Goal: Obtain resource: Download file/media

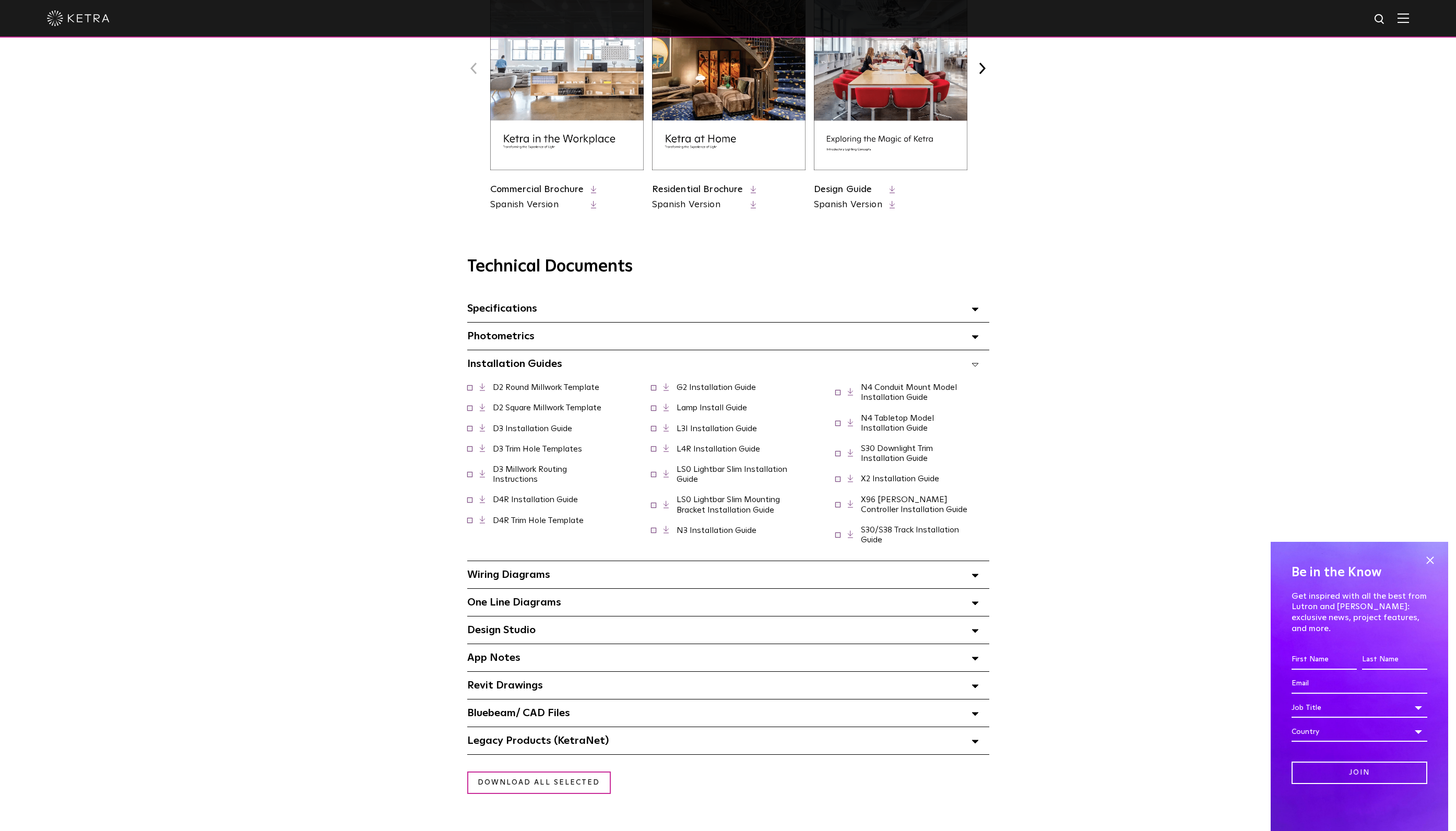
click at [571, 411] on link "D2 Square Millwork Template" at bounding box center [548, 408] width 109 height 8
click at [580, 412] on link "D2 Square Millwork Template" at bounding box center [548, 408] width 109 height 8
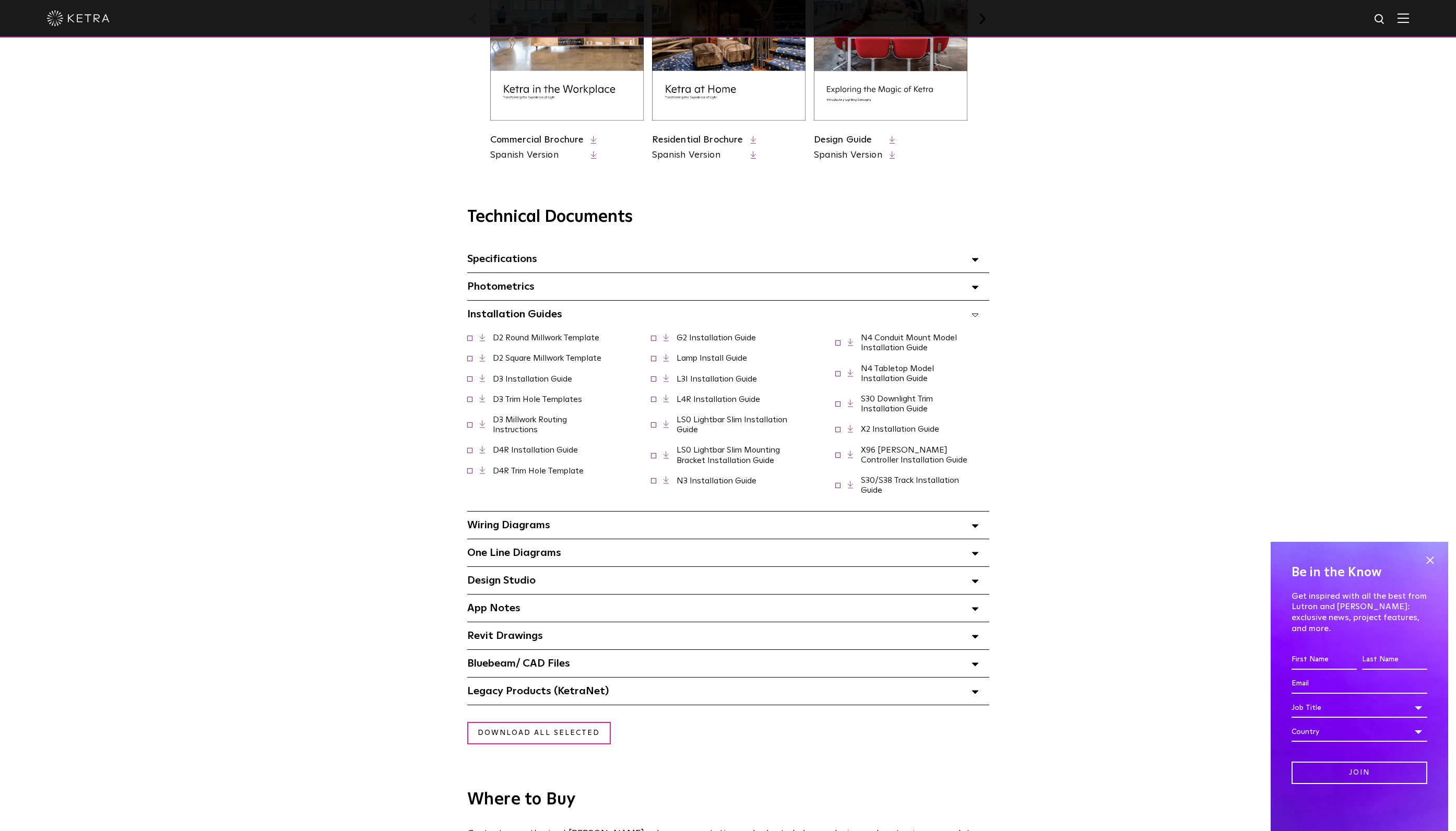
scroll to position [574, 0]
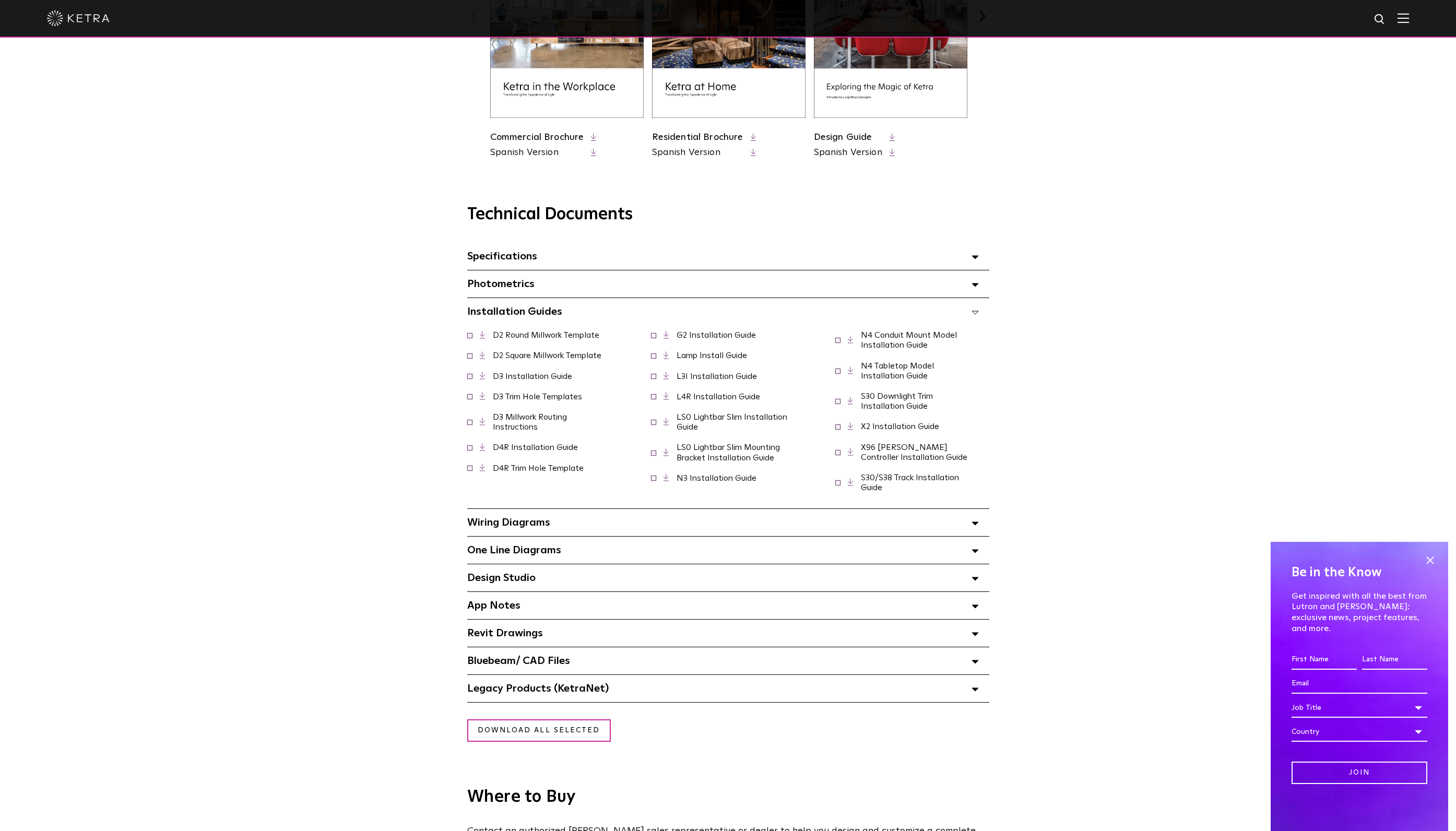
click at [588, 669] on div "Bluebeam/ CAD Files" at bounding box center [728, 661] width 522 height 27
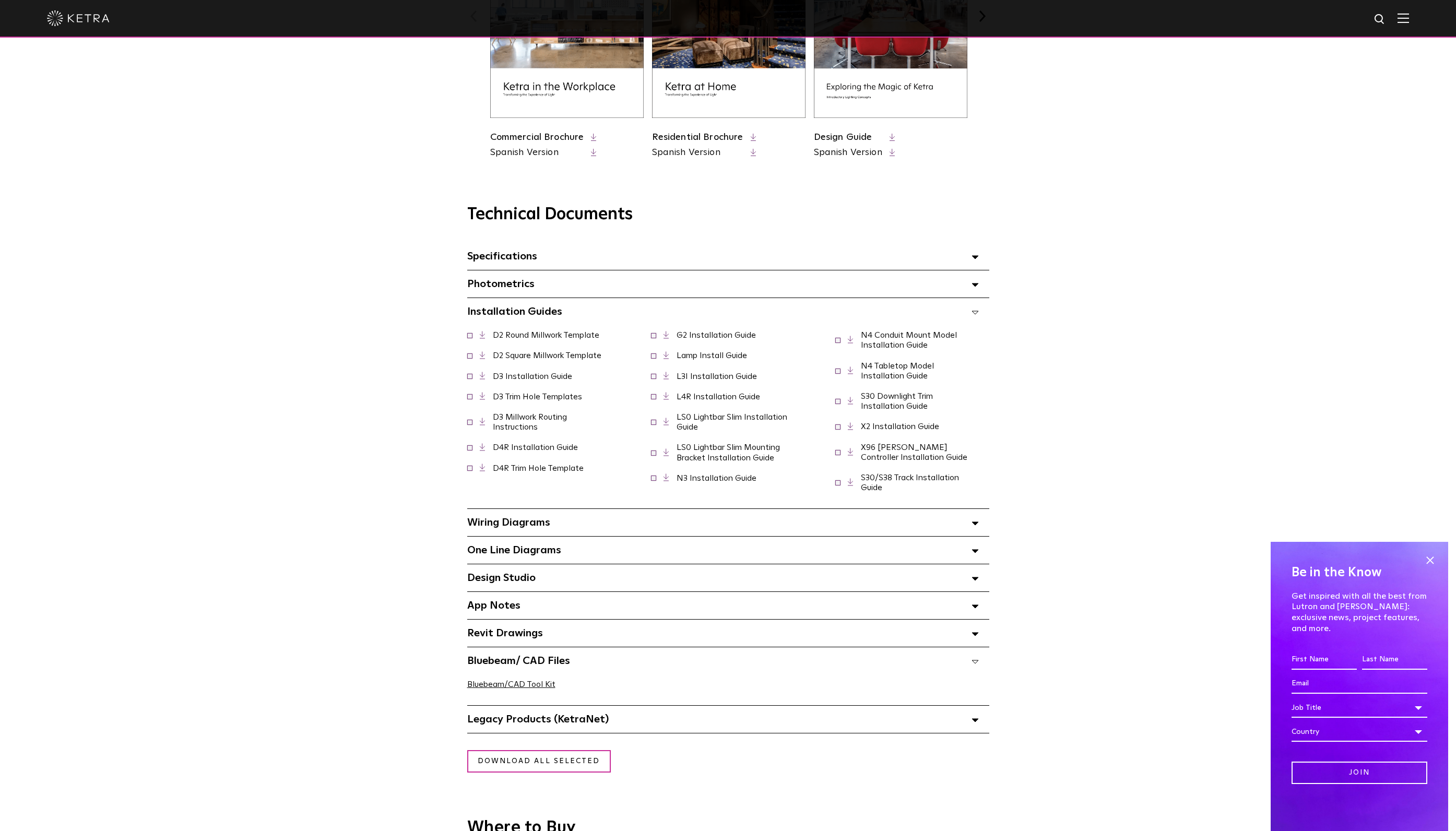
click at [552, 582] on div "Design Studio Select checkboxes to use the bulk download option below" at bounding box center [728, 577] width 522 height 27
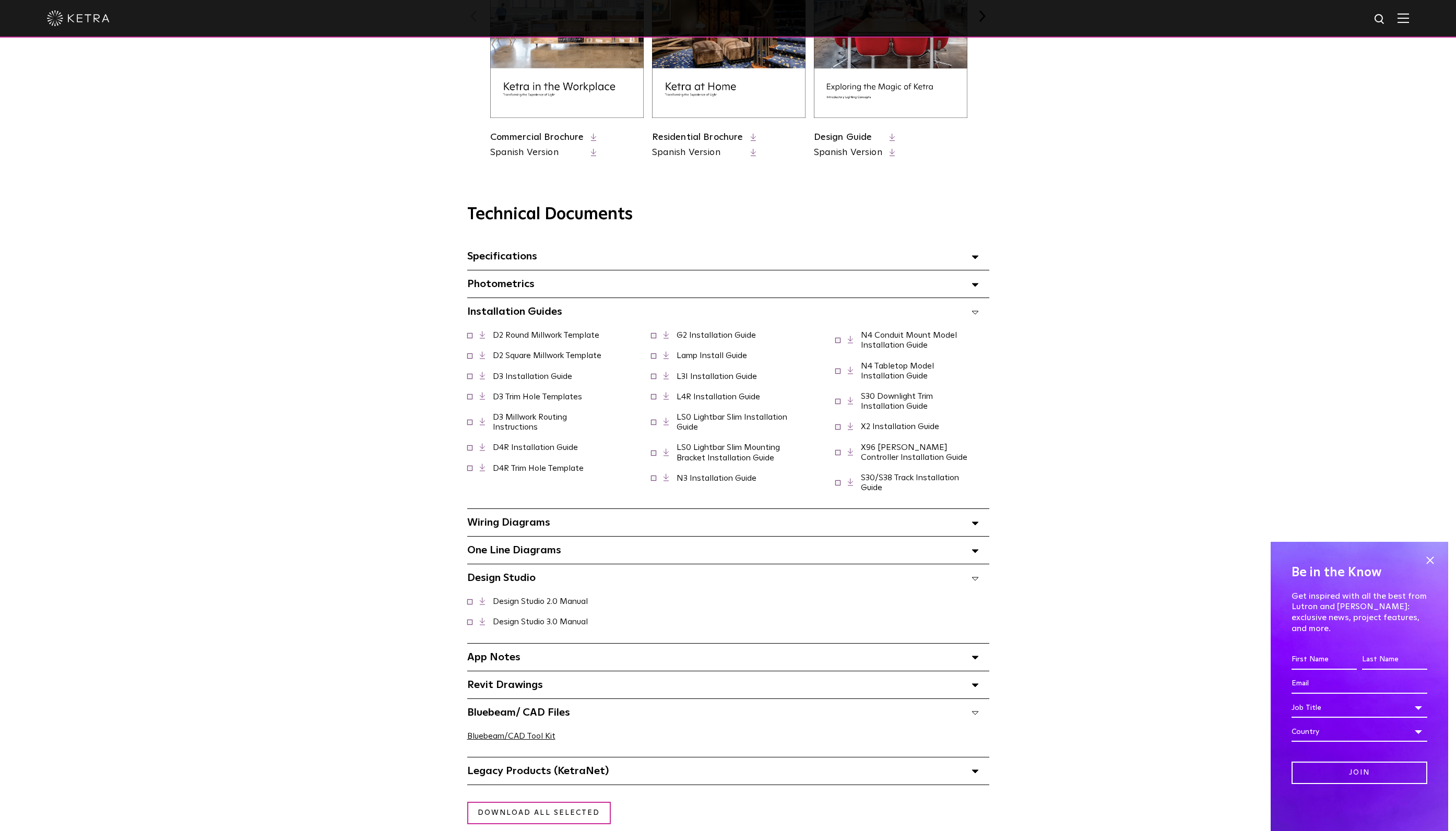
click at [562, 655] on div "App Notes Select checkboxes to use the bulk download option below" at bounding box center [728, 657] width 522 height 27
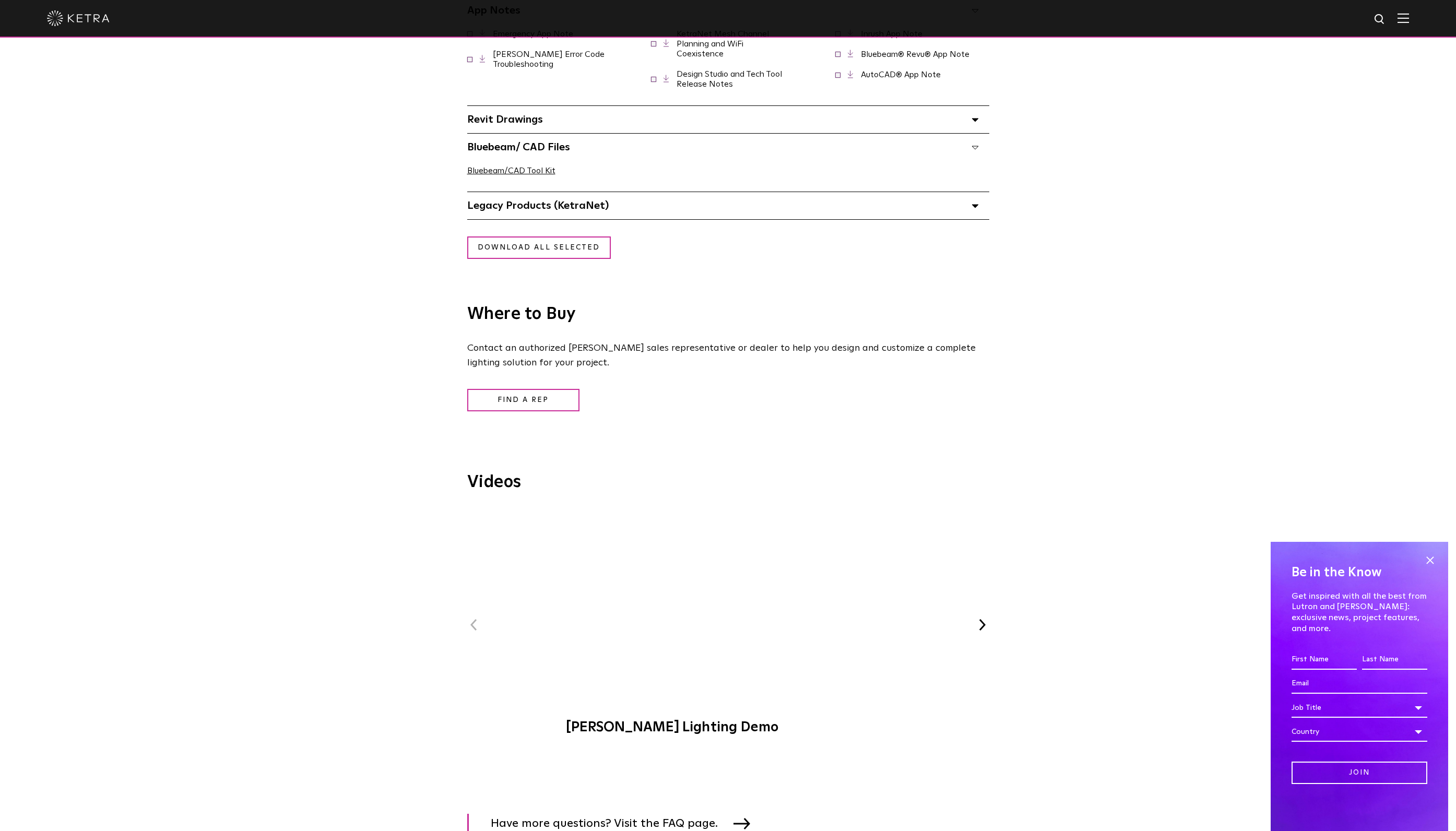
scroll to position [1201, 0]
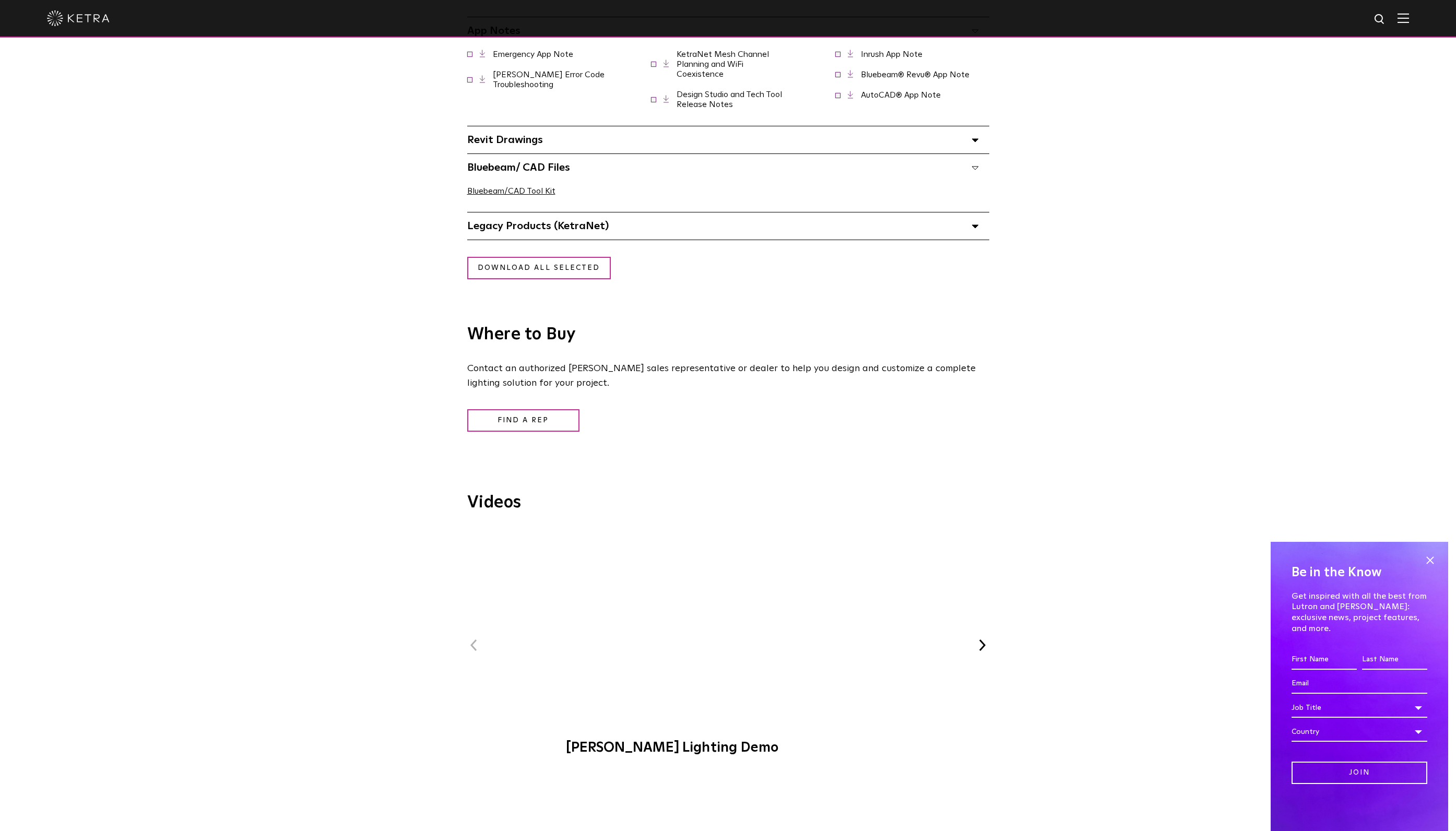
click at [625, 229] on div "Legacy Products (KetraNet) Select checkboxes to use the bulk download option be…" at bounding box center [728, 226] width 522 height 27
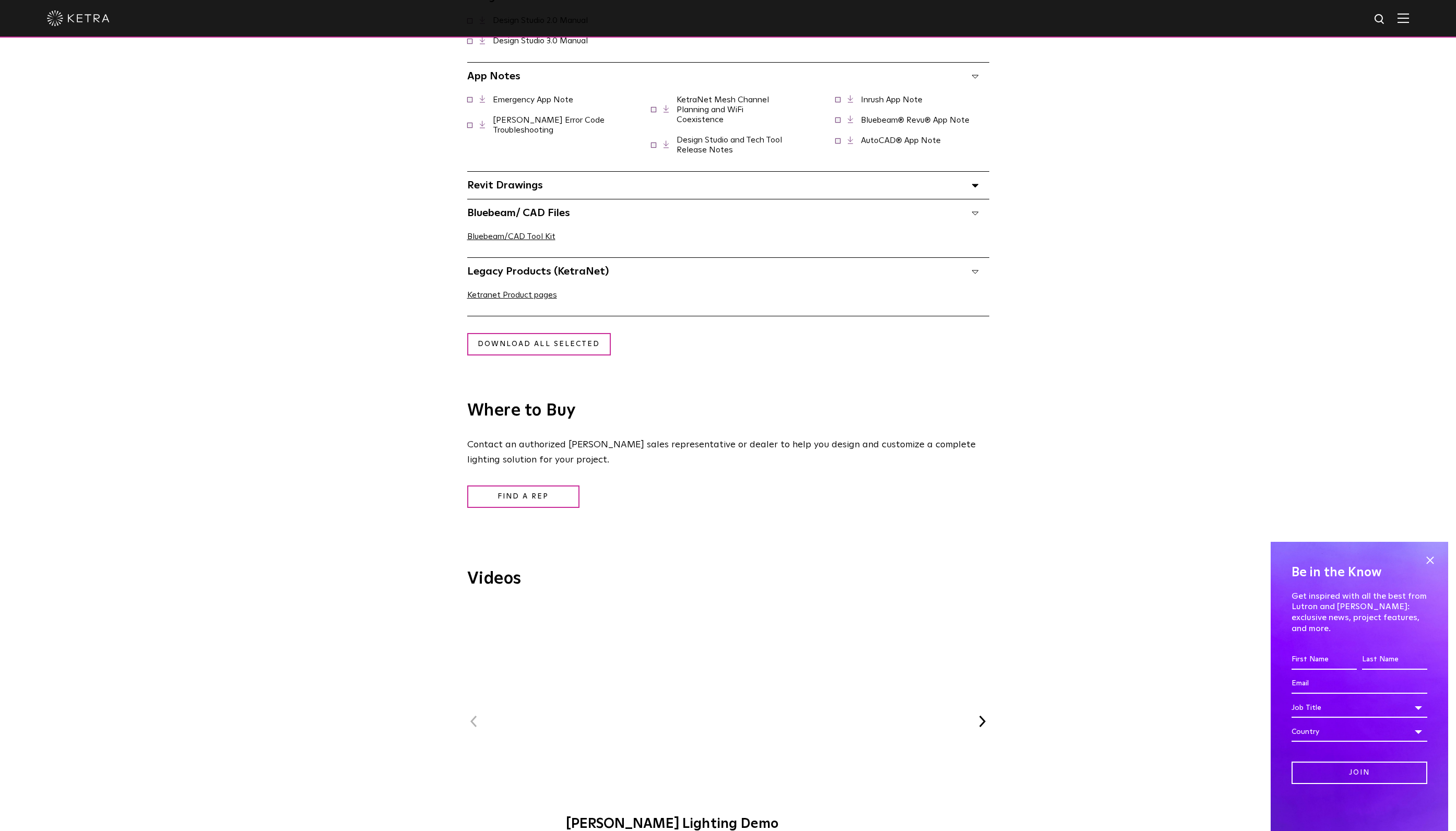
scroll to position [1149, 0]
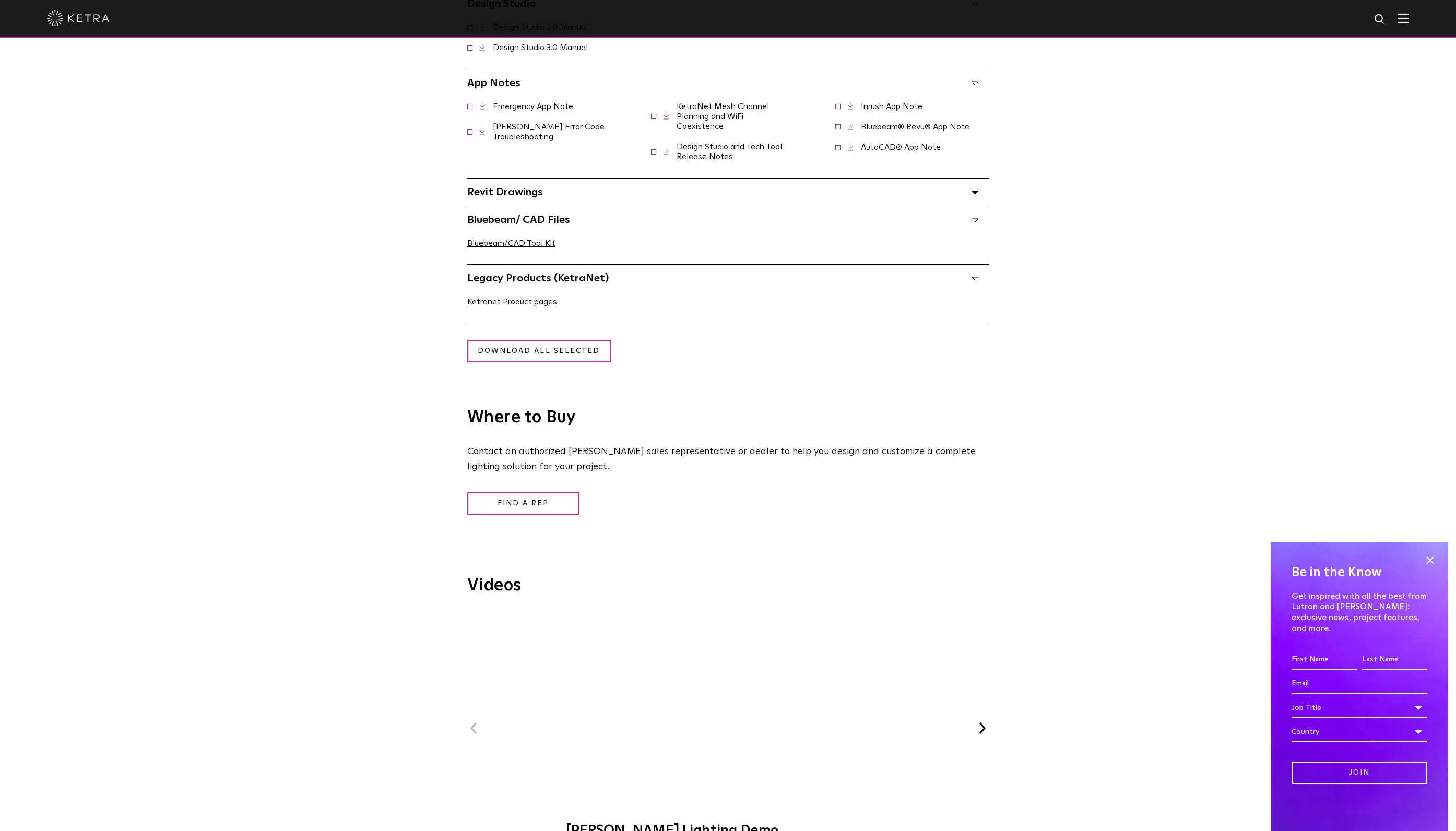
click at [586, 178] on div "Emergency App Note" at bounding box center [728, 138] width 543 height 81
click at [586, 195] on div "Revit Drawings Select checkboxes to use the bulk download option below" at bounding box center [728, 191] width 522 height 27
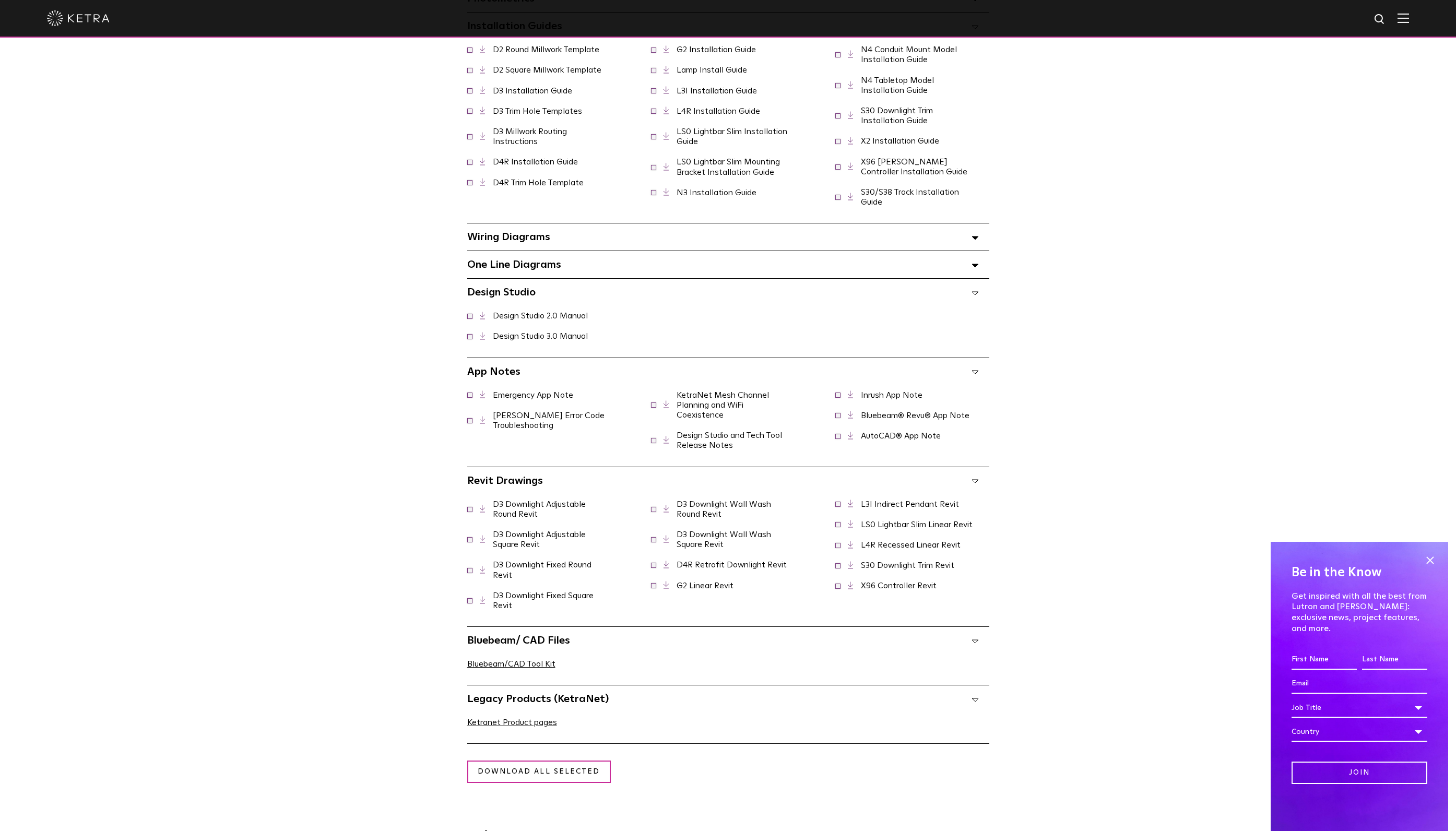
scroll to position [836, 0]
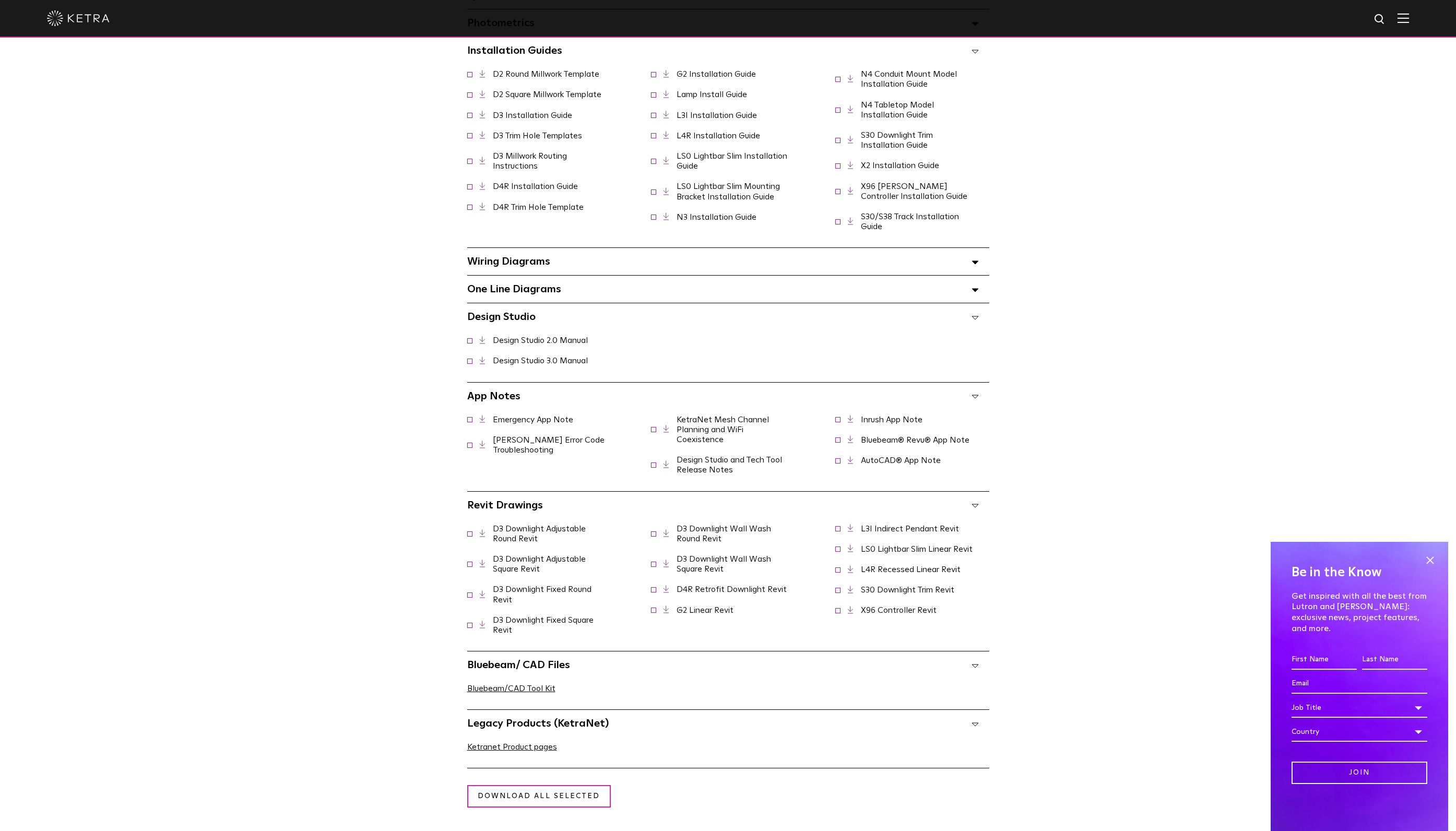
click at [560, 294] on span "One Line Diagrams Select checkboxes to use the bulk download option below" at bounding box center [514, 289] width 94 height 11
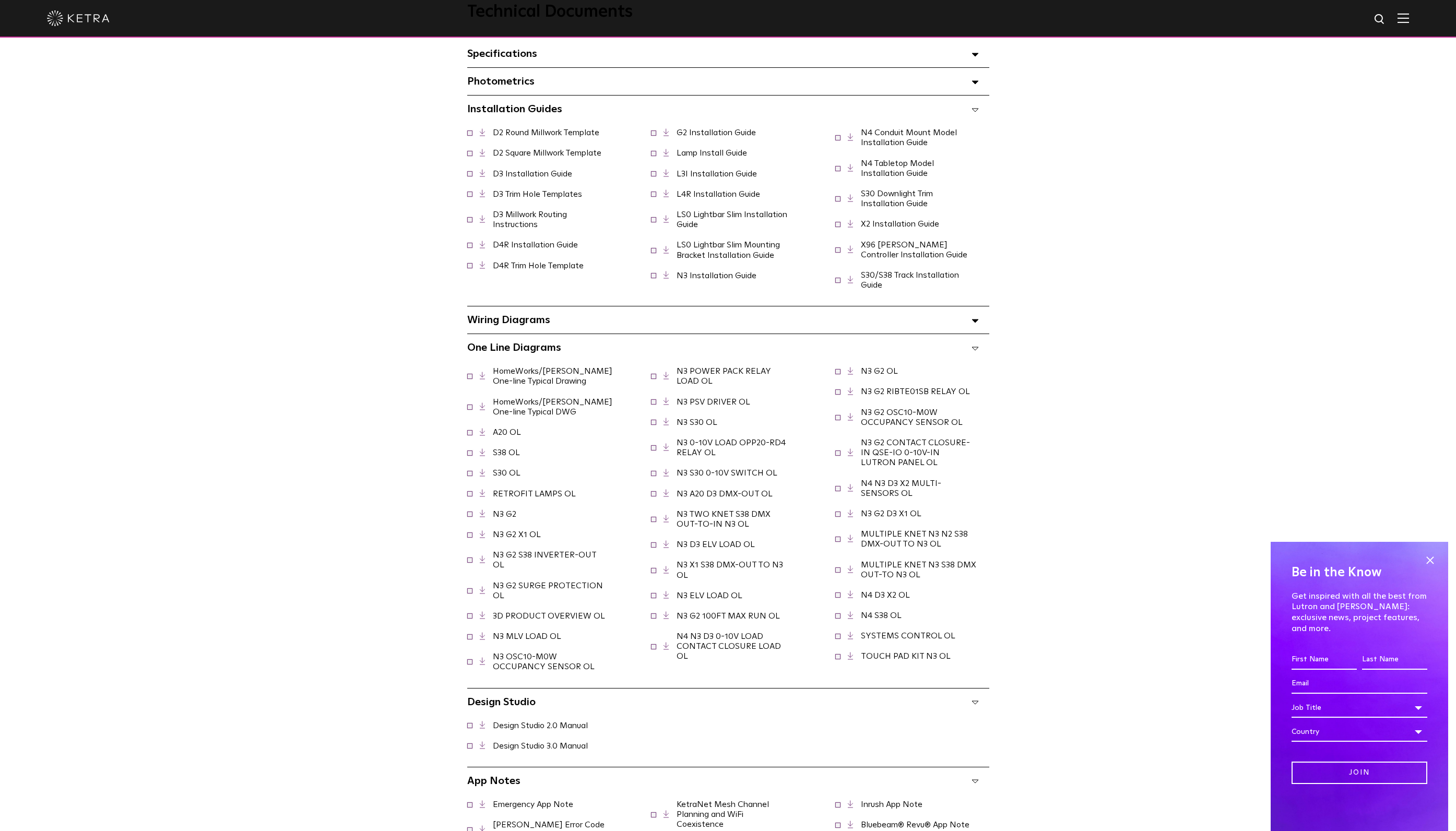
scroll to position [678, 0]
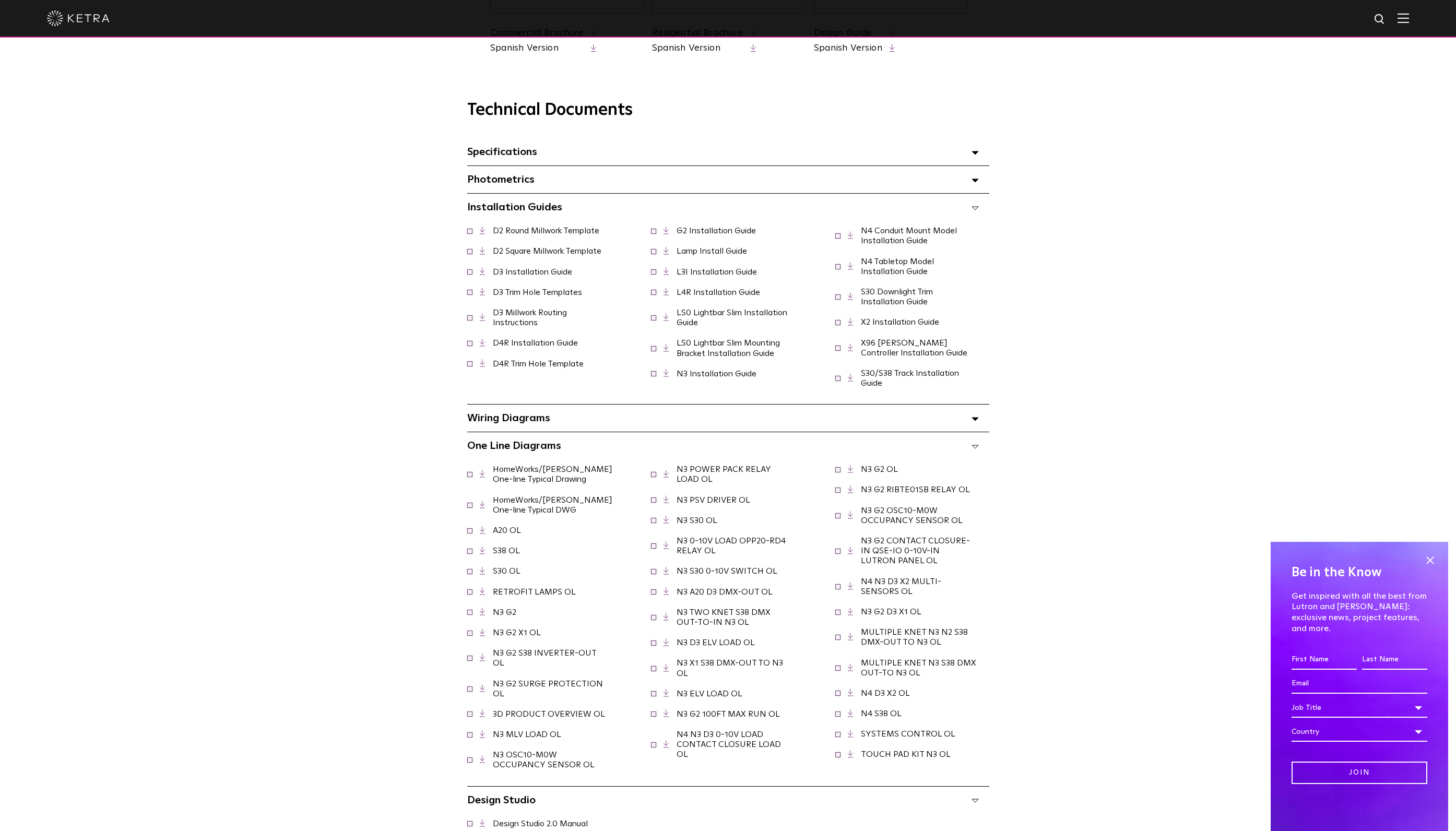
click at [535, 180] on div "Photometrics Select checkboxes to use the bulk download option below" at bounding box center [728, 179] width 522 height 27
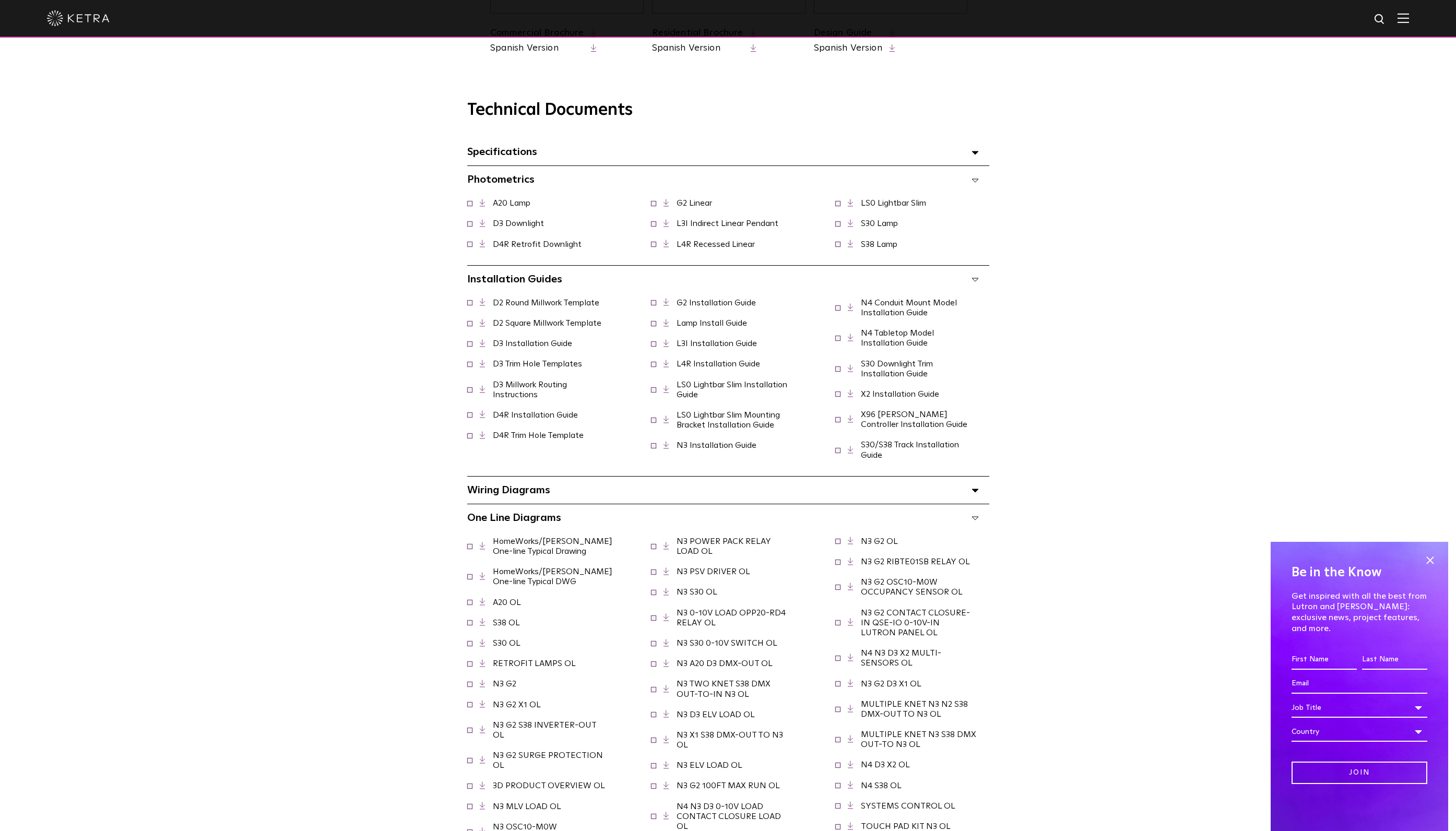
click at [525, 154] on span "Specifications Select checkboxes to use the bulk download option below" at bounding box center [502, 152] width 70 height 11
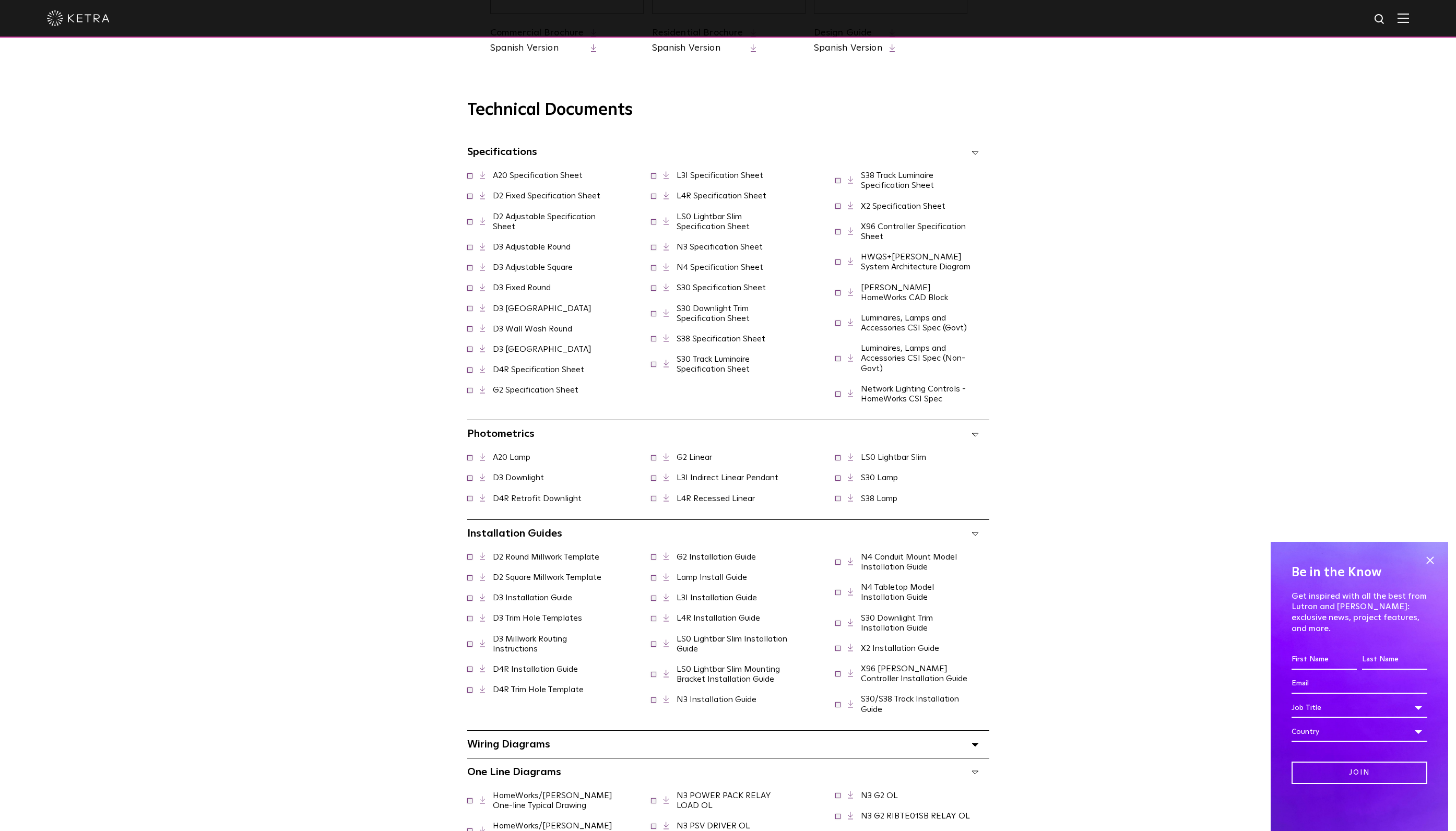
click at [570, 220] on link "D2 Adjustable Specification Sheet" at bounding box center [545, 222] width 103 height 18
